Goal: Navigation & Orientation: Find specific page/section

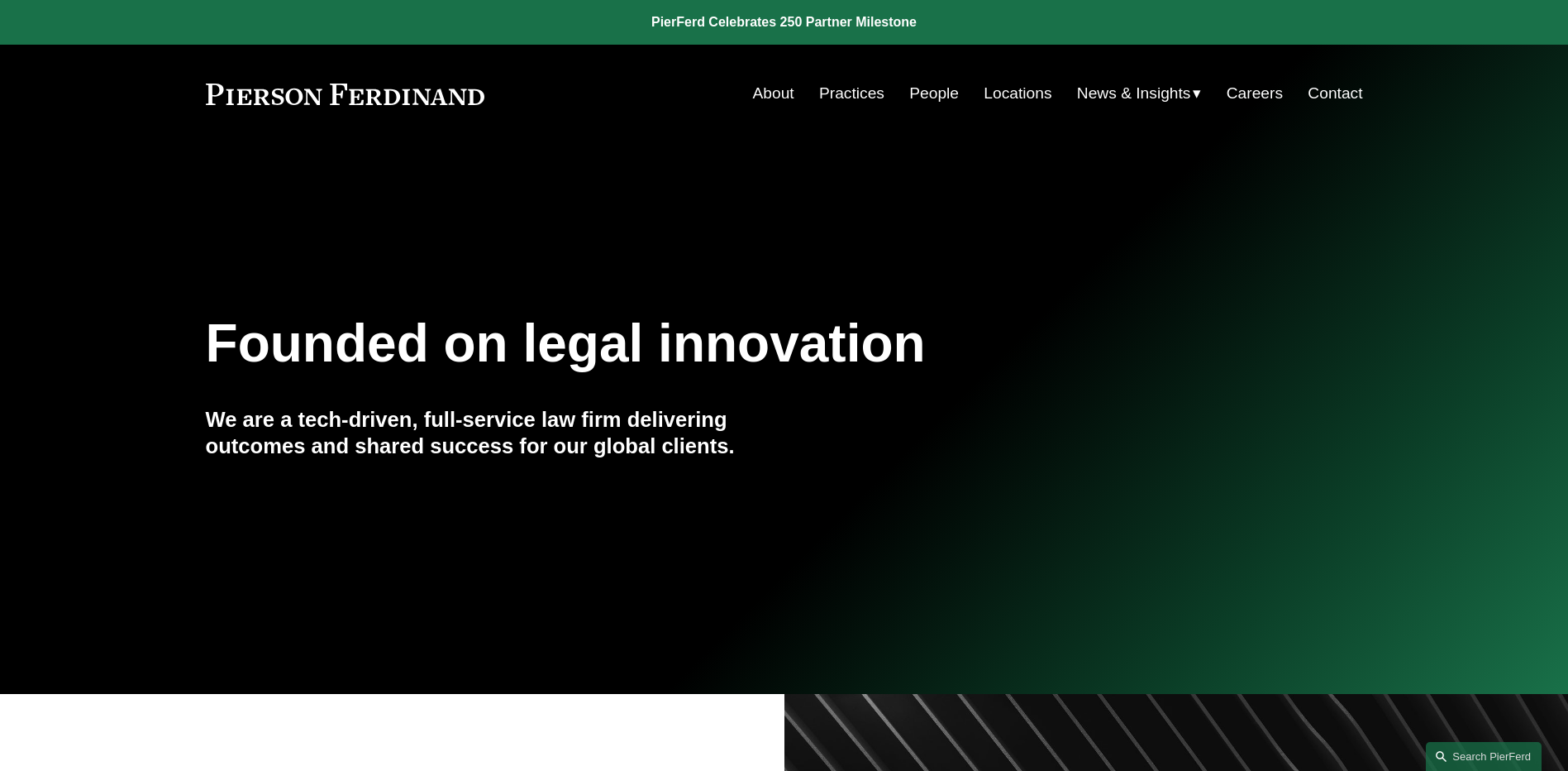
click at [934, 99] on link "People" at bounding box center [934, 94] width 49 height 32
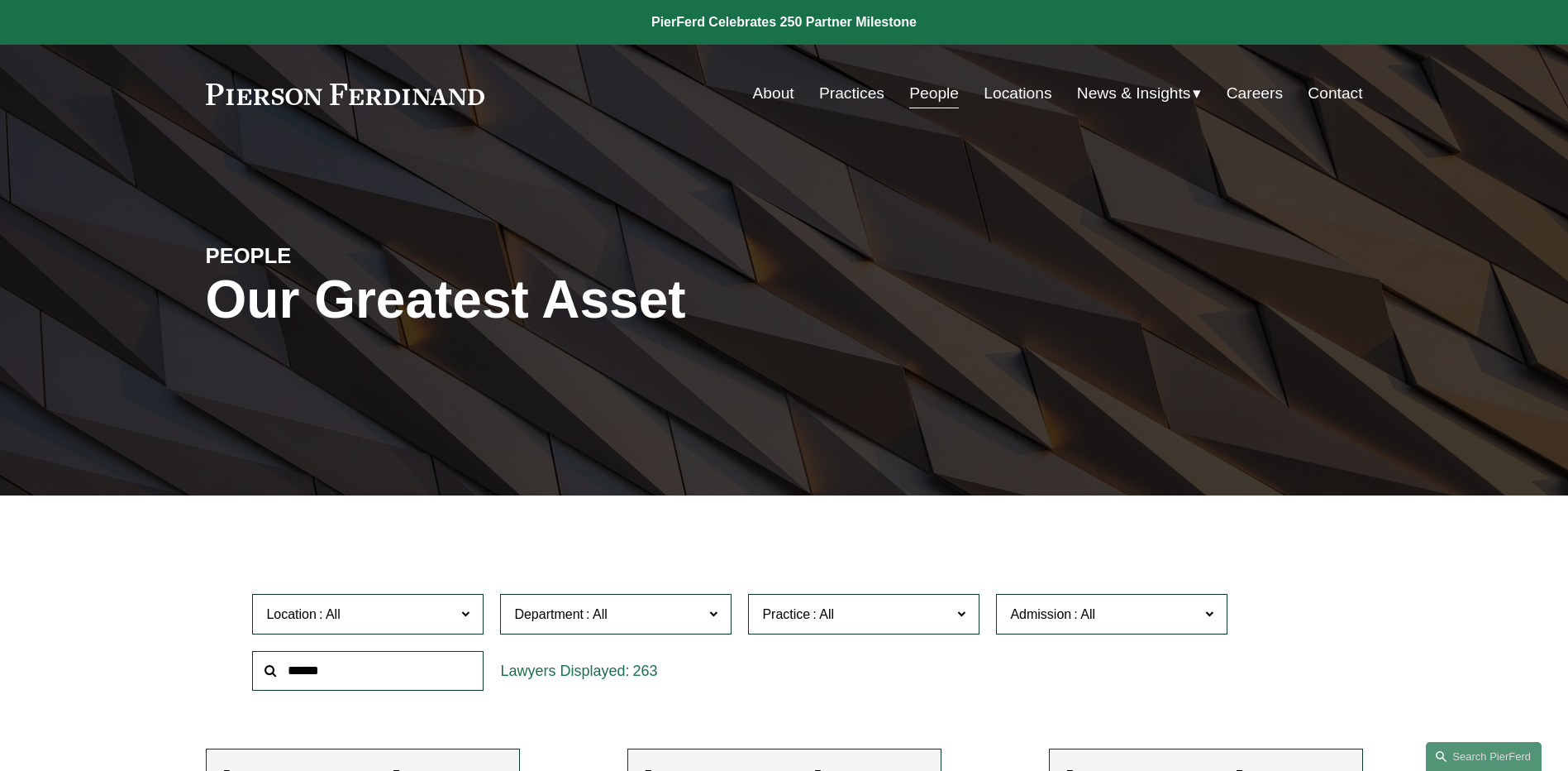
click at [0, 0] on span "News" at bounding box center [0, 0] width 0 height 0
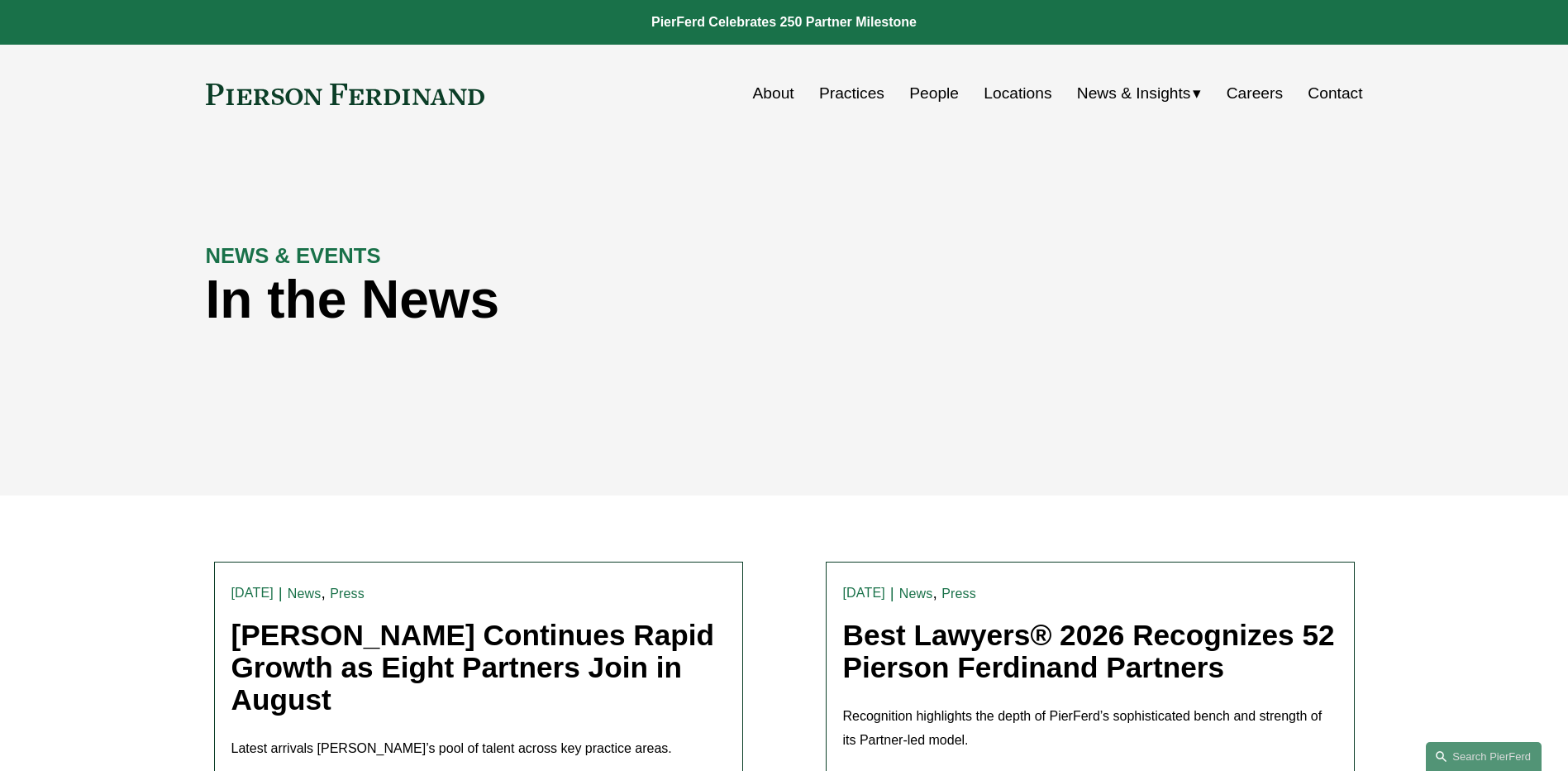
click at [942, 89] on link "People" at bounding box center [934, 94] width 49 height 32
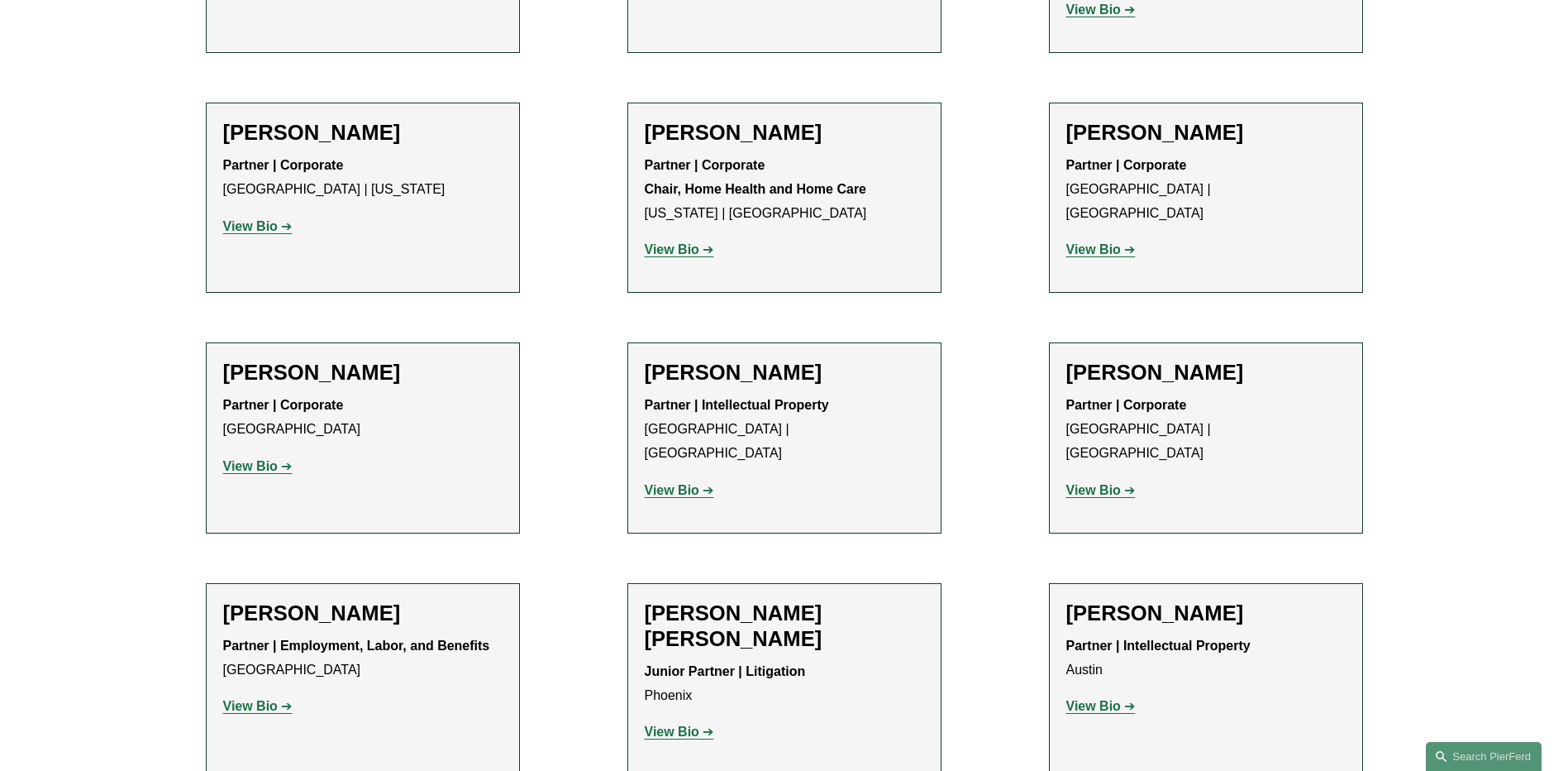
scroll to position [1406, 0]
